Goal: Find specific page/section: Find specific page/section

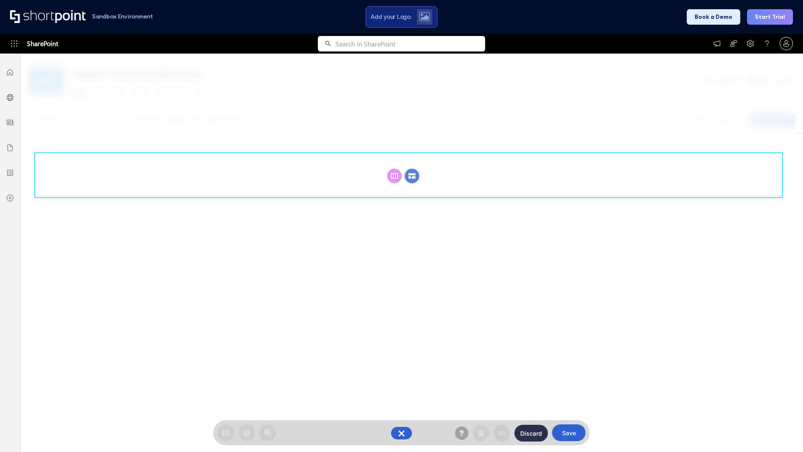
scroll to position [115, 0]
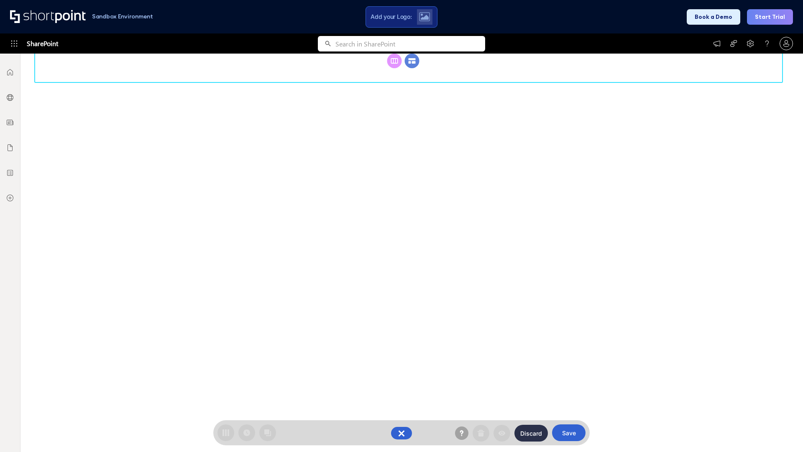
click at [412, 61] on circle at bounding box center [412, 61] width 15 height 15
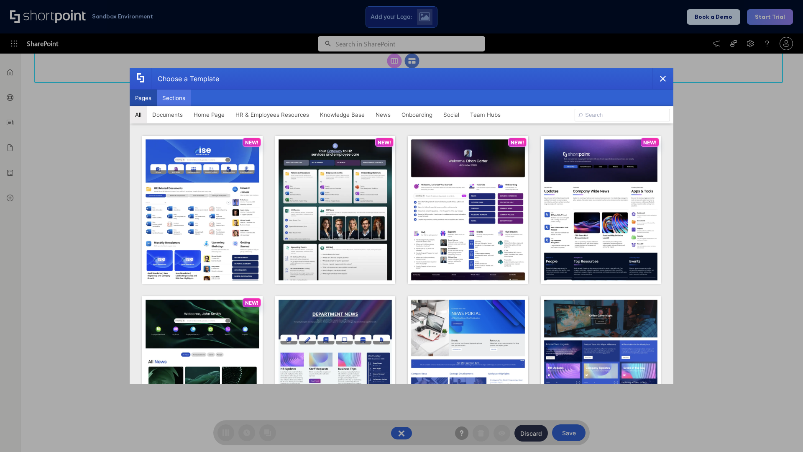
click at [174, 98] on button "Sections" at bounding box center [174, 97] width 34 height 17
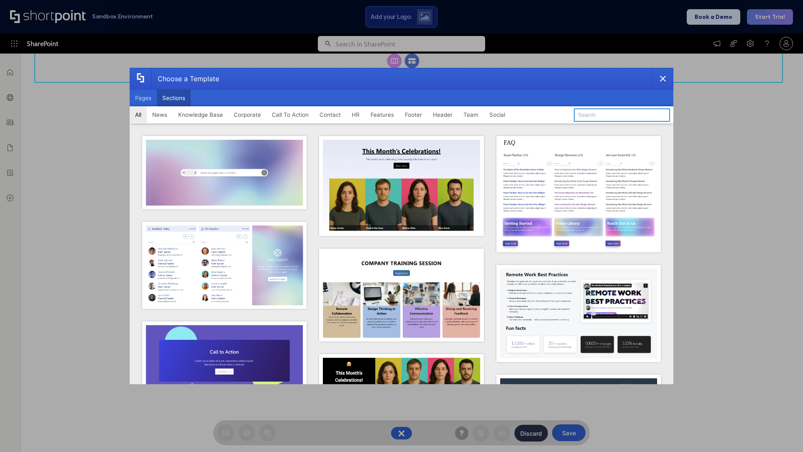
type input "Employees Hub HR"
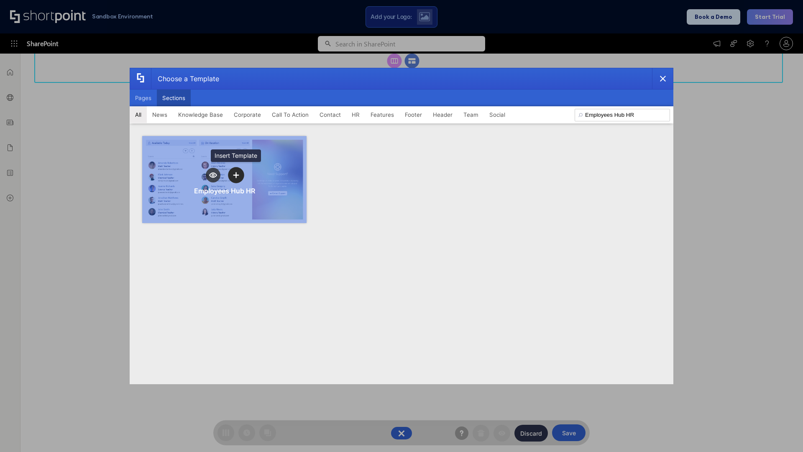
click at [236, 175] on icon "template selector" at bounding box center [236, 175] width 6 height 6
